Goal: Browse casually

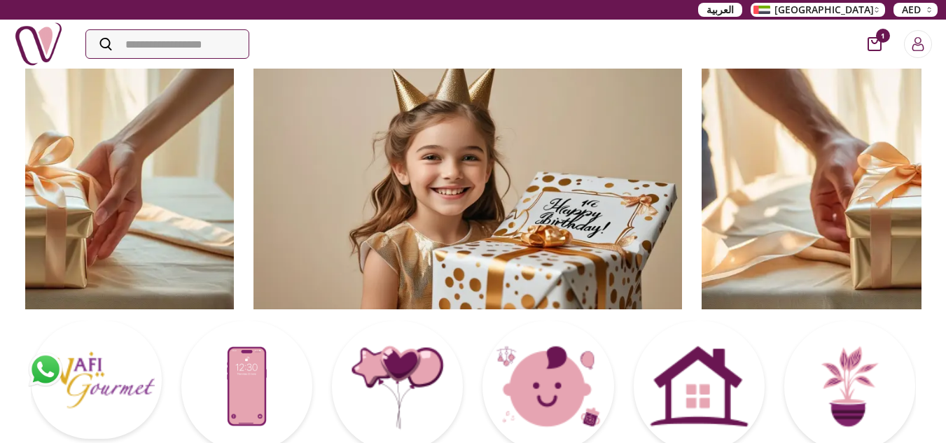
click at [702, 148] on img at bounding box center [916, 188] width 429 height 242
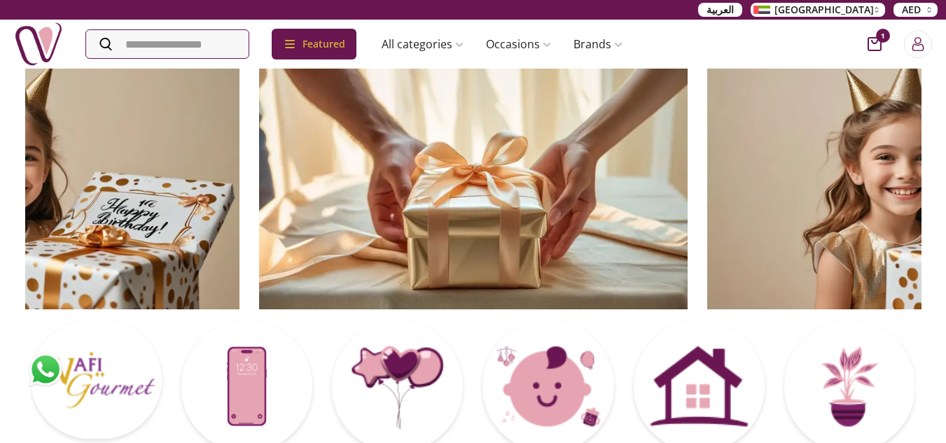
click at [707, 97] on img at bounding box center [921, 188] width 429 height 242
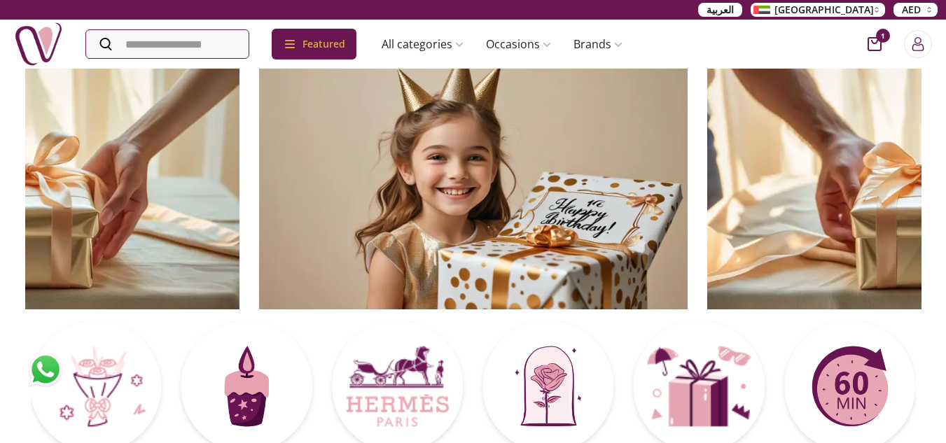
click at [477, 331] on div at bounding box center [473, 391] width 885 height 141
